Goal: Task Accomplishment & Management: Use online tool/utility

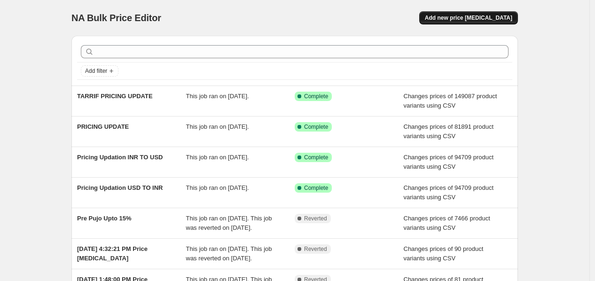
click at [471, 18] on span "Add new price [MEDICAL_DATA]" at bounding box center [468, 18] width 87 height 8
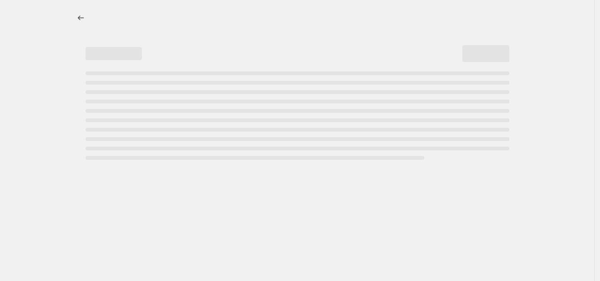
select select "percentage"
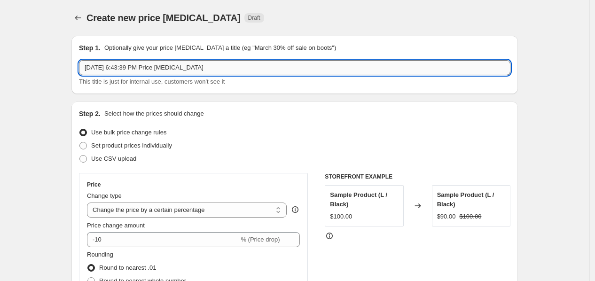
click at [156, 66] on input "[DATE] 6:43:39 PM Price [MEDICAL_DATA]" at bounding box center [295, 67] width 432 height 15
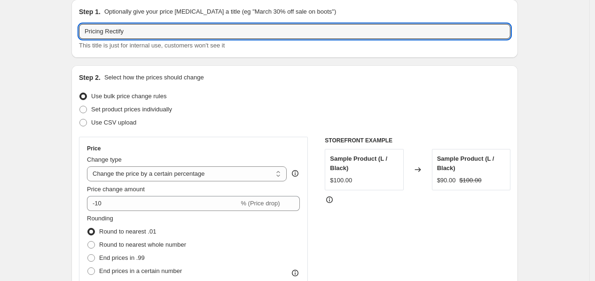
scroll to position [52, 0]
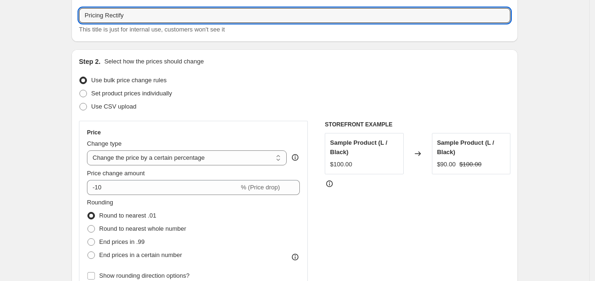
type input "Pricing Rectify"
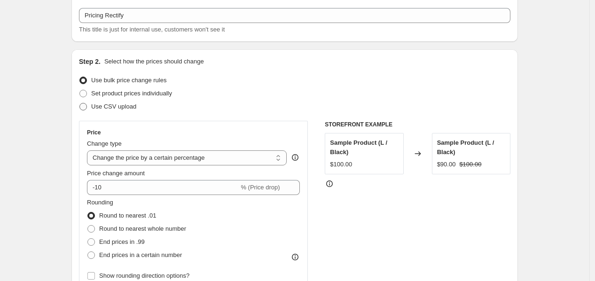
click at [113, 110] on span "Use CSV upload" at bounding box center [113, 106] width 45 height 7
click at [80, 103] on input "Use CSV upload" at bounding box center [79, 103] width 0 height 0
radio input "true"
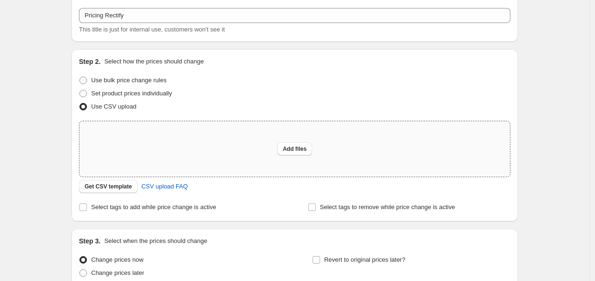
click at [288, 142] on div "Add files" at bounding box center [294, 148] width 431 height 55
click at [286, 159] on div "Add files" at bounding box center [294, 148] width 431 height 55
type input "C:\fakepath\Pricing correction.csv"
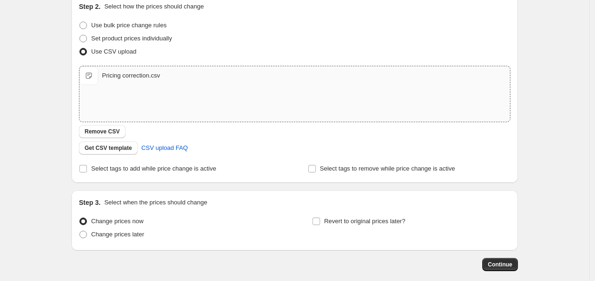
scroll to position [154, 0]
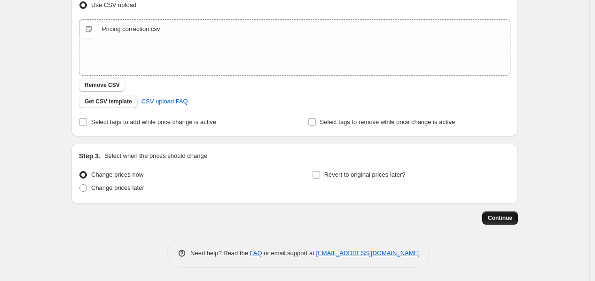
click at [508, 214] on span "Continue" at bounding box center [500, 218] width 24 height 8
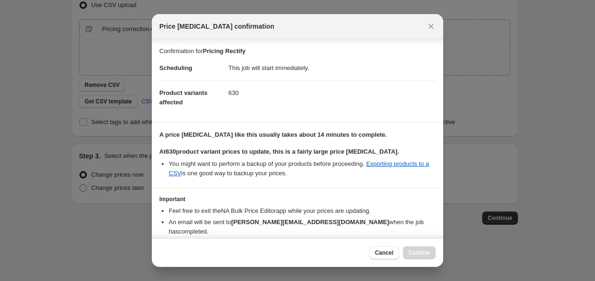
scroll to position [38, 0]
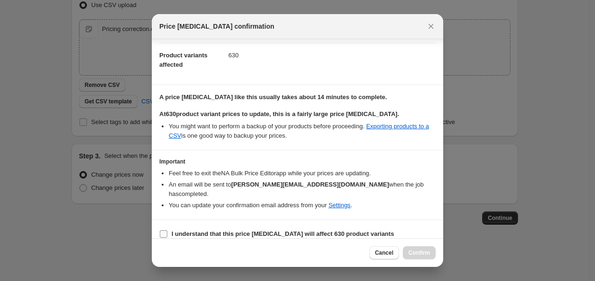
click at [197, 230] on b "I understand that this price [MEDICAL_DATA] will affect 630 product variants" at bounding box center [283, 233] width 222 height 7
click at [167, 230] on input "I understand that this price [MEDICAL_DATA] will affect 630 product variants" at bounding box center [164, 234] width 8 height 8
checkbox input "true"
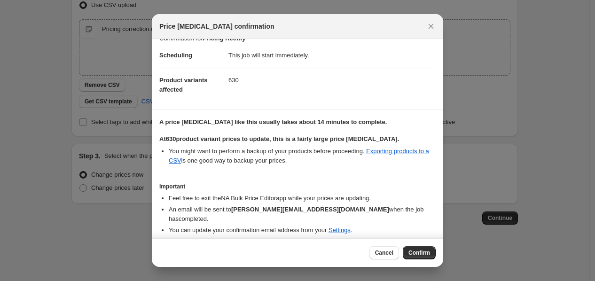
scroll to position [0, 0]
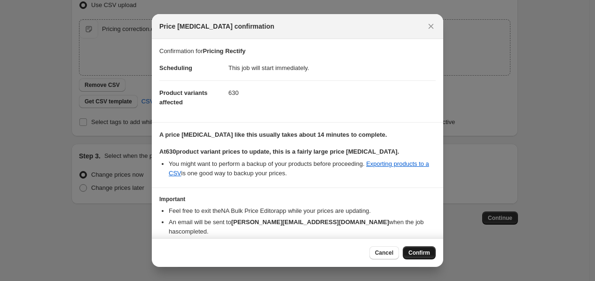
click at [406, 250] on button "Confirm" at bounding box center [419, 252] width 33 height 13
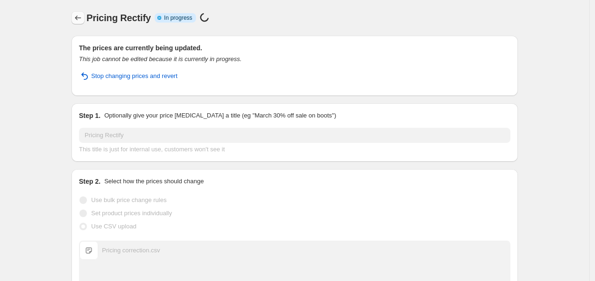
click at [82, 19] on icon "Price change jobs" at bounding box center [77, 17] width 9 height 9
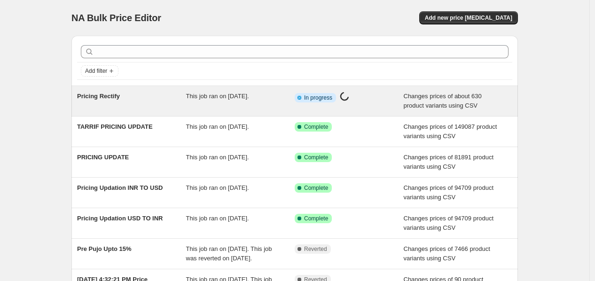
click at [228, 95] on span "This job ran on [DATE]." at bounding box center [217, 96] width 63 height 7
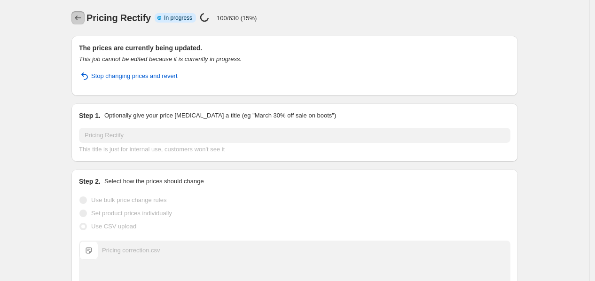
click at [80, 23] on button "Price change jobs" at bounding box center [77, 17] width 13 height 13
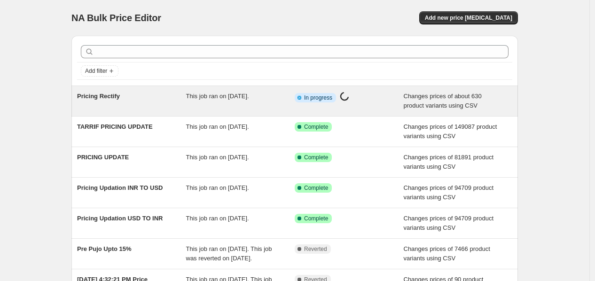
click at [419, 103] on span "Changes prices of about 630 product variants using CSV" at bounding box center [443, 101] width 78 height 16
